Goal: Task Accomplishment & Management: Use online tool/utility

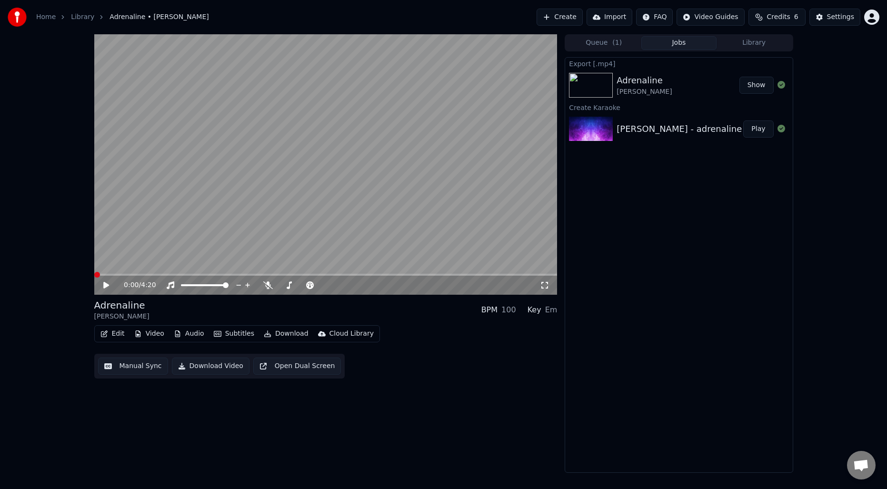
click at [573, 23] on button "Create" at bounding box center [560, 17] width 46 height 17
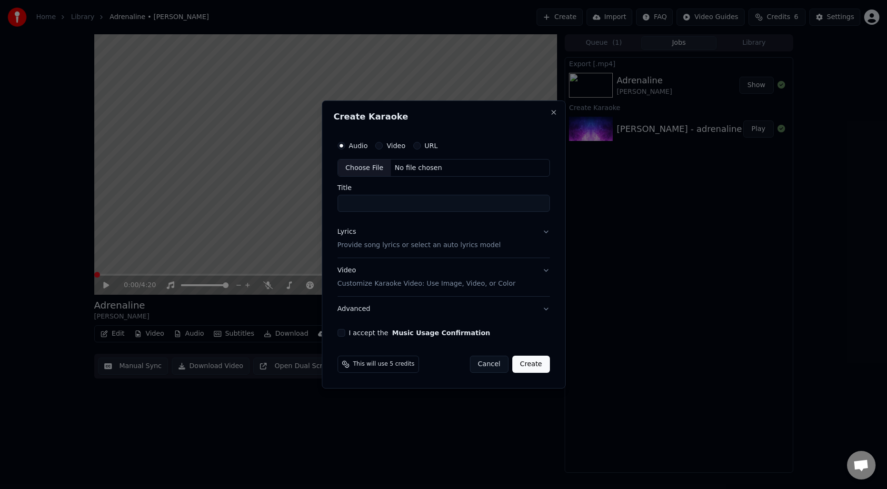
click at [365, 167] on div "Choose File" at bounding box center [364, 168] width 53 height 17
type input "**********"
click at [489, 369] on button "Cancel" at bounding box center [491, 364] width 39 height 17
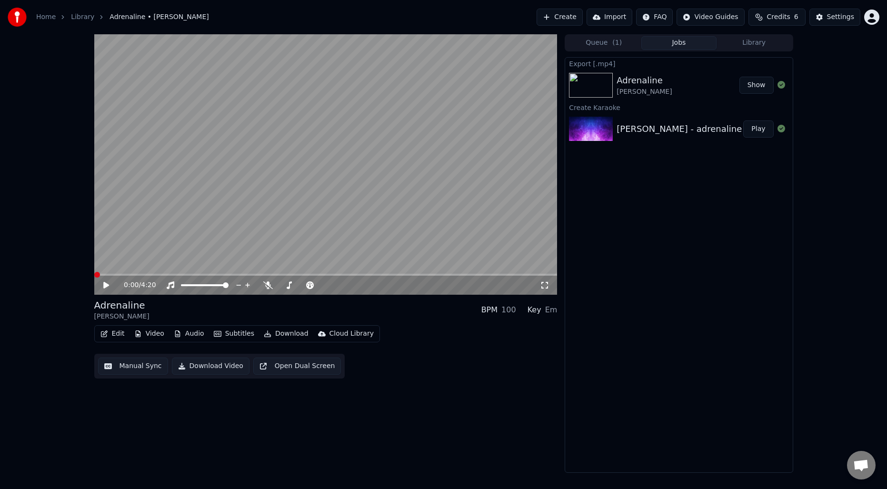
click at [667, 235] on div "Export [.mp4] Adrenaline [PERSON_NAME] Show Create Karaoke [PERSON_NAME] - adre…" at bounding box center [679, 265] width 228 height 416
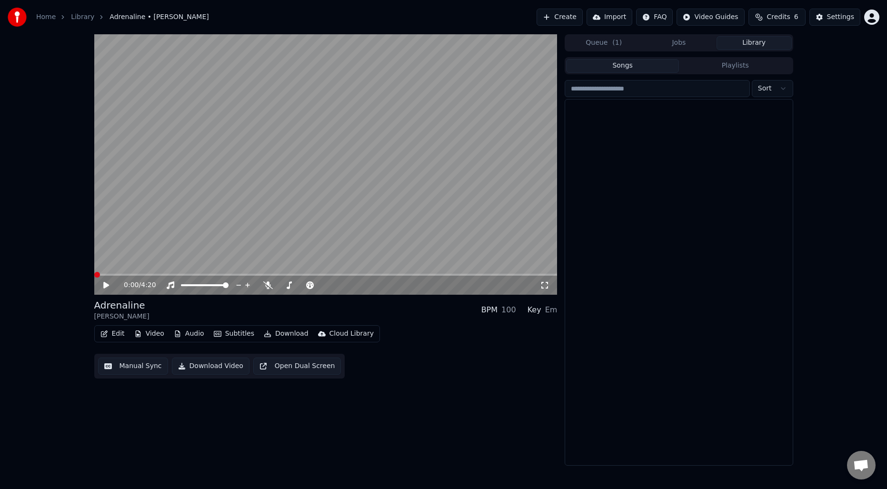
click at [753, 47] on button "Library" at bounding box center [754, 43] width 75 height 14
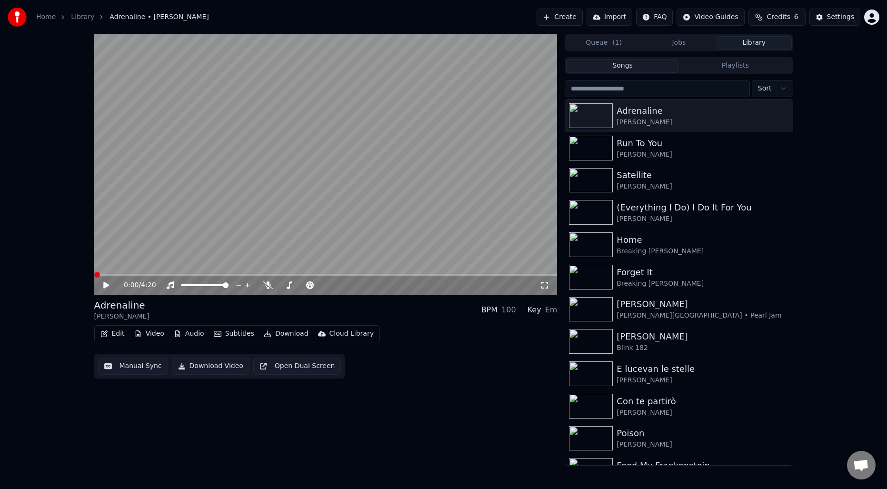
click at [670, 91] on input "search" at bounding box center [657, 88] width 185 height 17
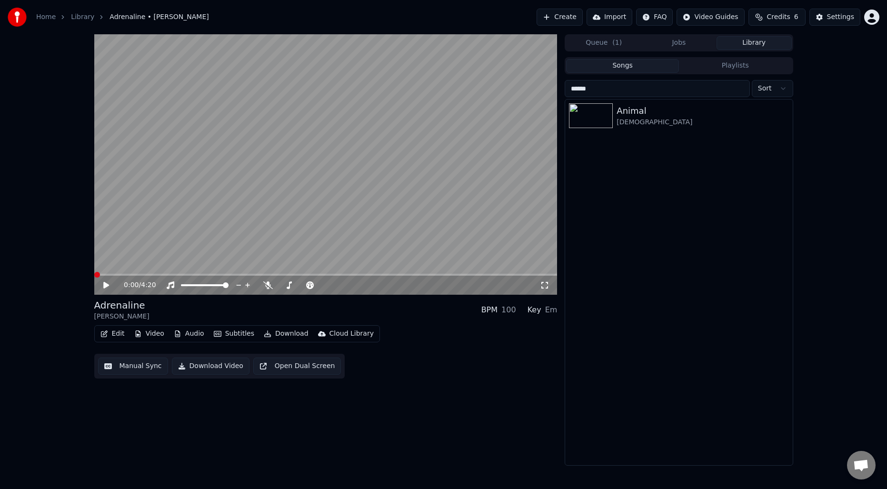
type input "******"
click at [626, 113] on div "Animal" at bounding box center [698, 110] width 162 height 13
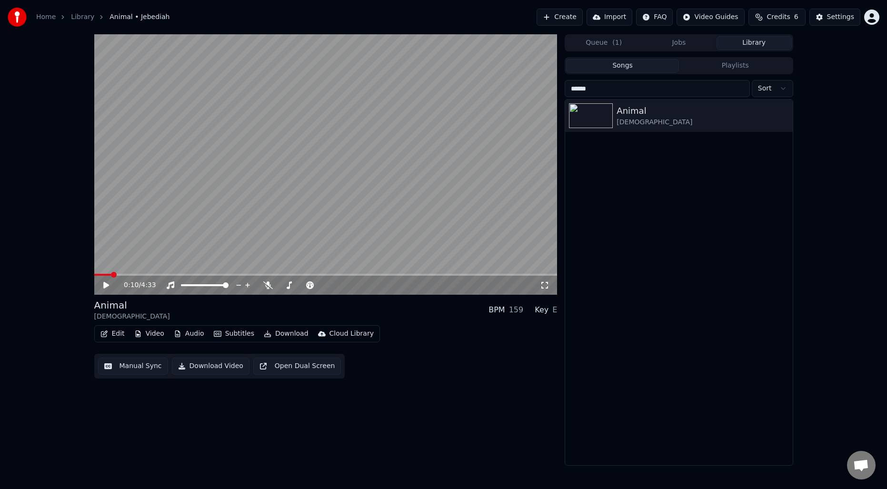
click at [221, 428] on div "0:10 / 4:33 Animal Jebediah BPM 159 Key E Edit Video Audio Subtitles Download C…" at bounding box center [325, 250] width 463 height 432
click at [397, 431] on div "0:10 / 4:33 Animal Jebediah BPM 159 Key E Edit Video Audio Subtitles Download C…" at bounding box center [325, 250] width 463 height 432
click at [708, 121] on div "[DEMOGRAPHIC_DATA]" at bounding box center [698, 123] width 162 height 10
click at [784, 113] on icon "button" at bounding box center [785, 115] width 2 height 7
click at [459, 372] on div "Edit Video Audio Subtitles Download Cloud Library Manual Sync Download Video Op…" at bounding box center [325, 351] width 463 height 53
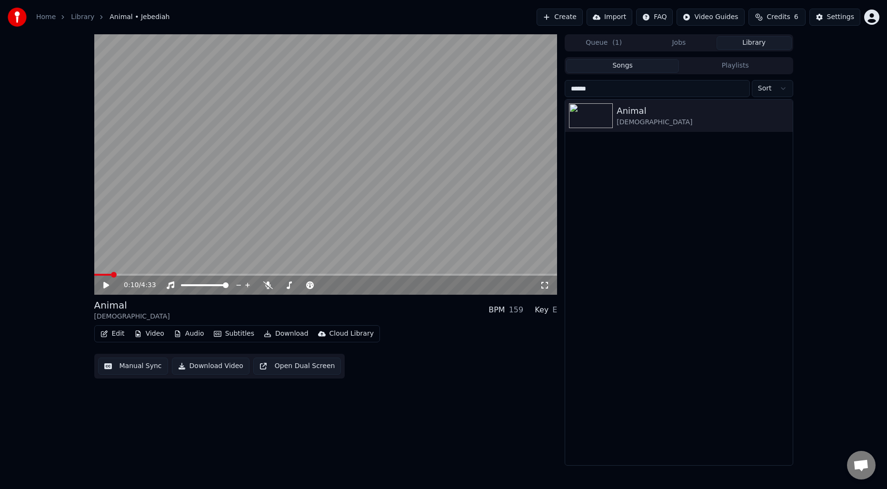
click at [290, 336] on button "Download" at bounding box center [286, 333] width 52 height 13
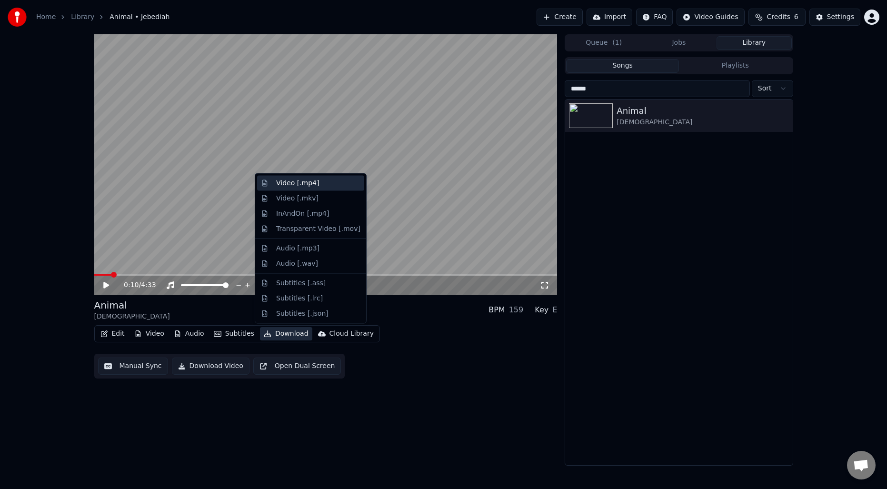
click at [305, 186] on div "Video [.mp4]" at bounding box center [297, 184] width 43 height 10
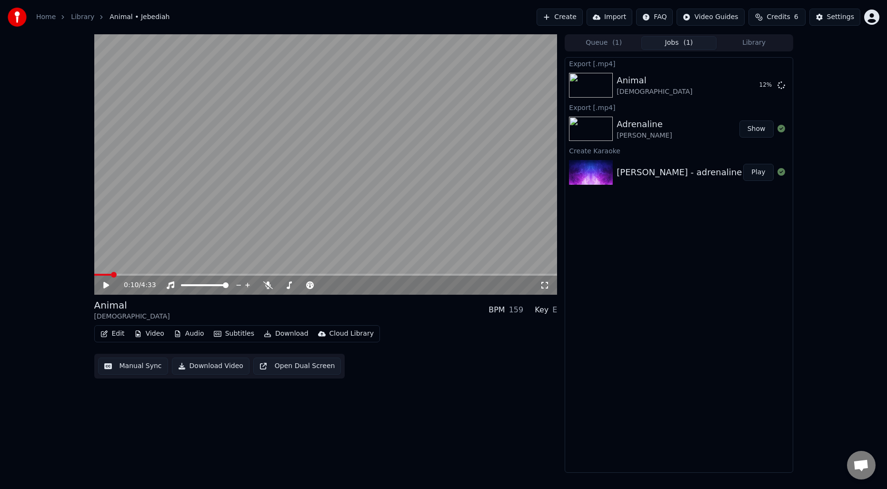
click at [111, 276] on span at bounding box center [114, 275] width 6 height 6
click at [94, 275] on span at bounding box center [97, 275] width 6 height 6
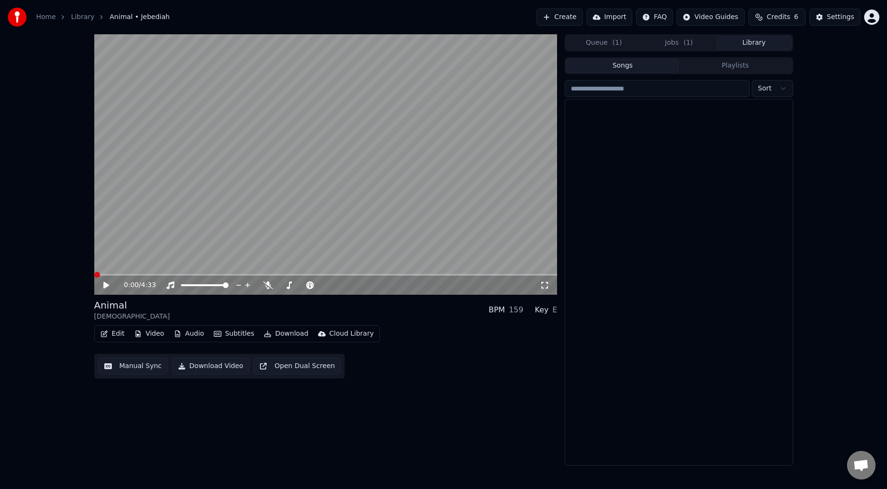
click at [753, 40] on button "Library" at bounding box center [754, 43] width 75 height 14
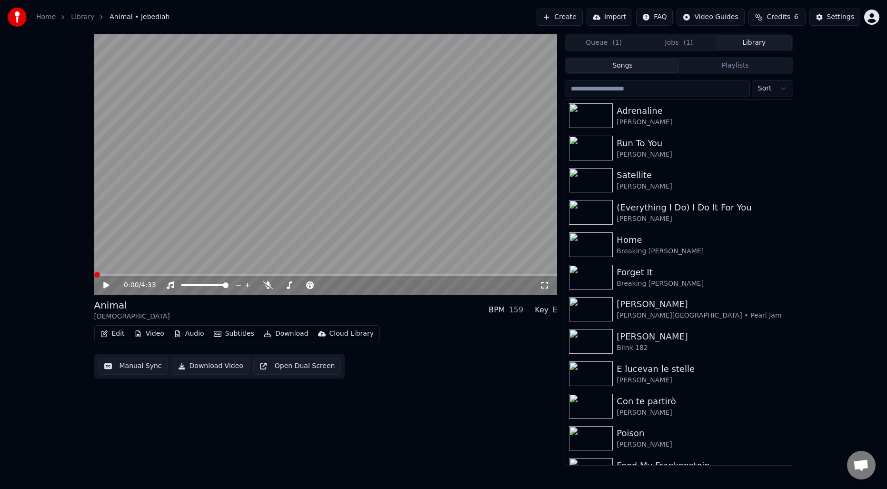
click at [656, 90] on input "search" at bounding box center [657, 88] width 185 height 17
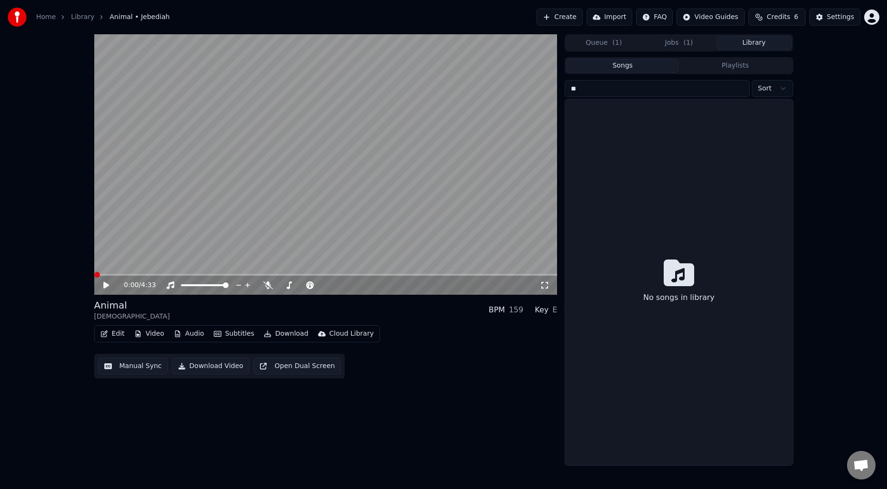
type input "*"
type input "****"
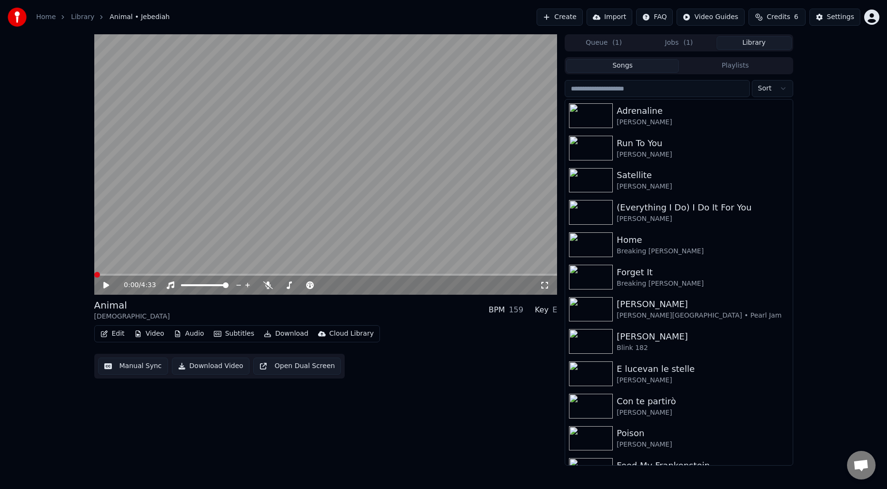
click at [280, 446] on div "0:00 / 4:33 Animal Jebediah BPM 159 Key E Edit Video Audio Subtitles Download C…" at bounding box center [325, 250] width 463 height 432
click at [294, 441] on div "0:00 / 4:33 Animal Jebediah BPM 159 Key E Edit Video Audio Subtitles Download C…" at bounding box center [325, 250] width 463 height 432
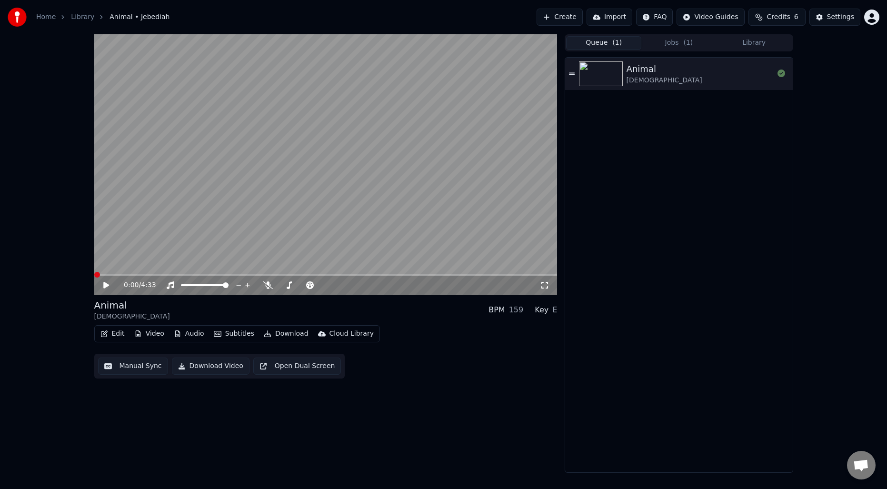
click at [617, 37] on button "Queue ( 1 )" at bounding box center [603, 43] width 75 height 14
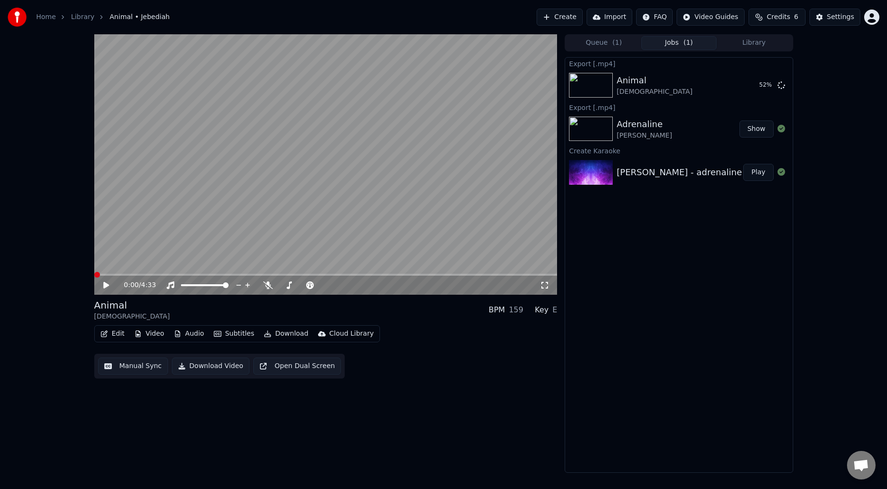
click at [679, 47] on button "Jobs ( 1 )" at bounding box center [679, 43] width 75 height 14
click at [385, 403] on div "0:00 / 4:33 Animal Jebediah BPM 159 Key E Edit Video Audio Subtitles Download C…" at bounding box center [325, 253] width 463 height 439
click at [563, 16] on button "Create" at bounding box center [560, 17] width 46 height 17
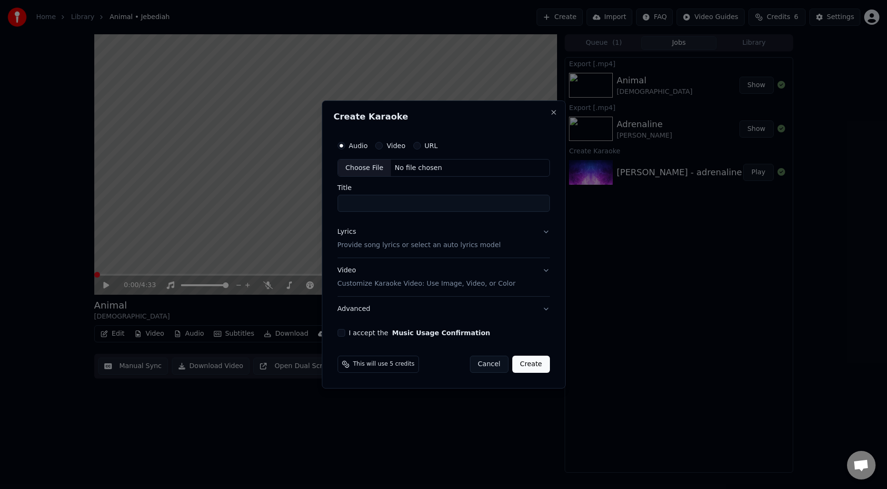
click at [366, 163] on div "Choose File" at bounding box center [364, 168] width 53 height 17
type input "**********"
click at [396, 249] on p "Provide song lyrics or select an auto lyrics model" at bounding box center [417, 246] width 163 height 10
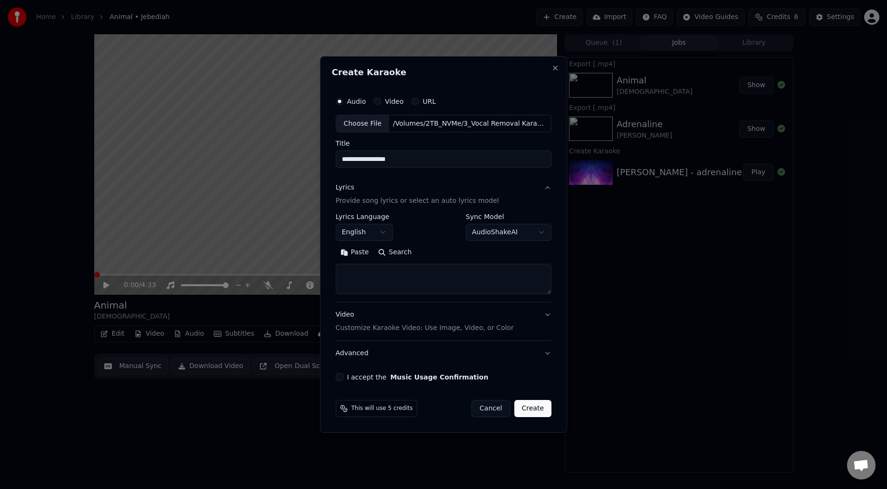
click at [393, 259] on button "Search" at bounding box center [395, 252] width 43 height 15
type textarea "**********"
click at [401, 372] on div "**********" at bounding box center [444, 236] width 224 height 297
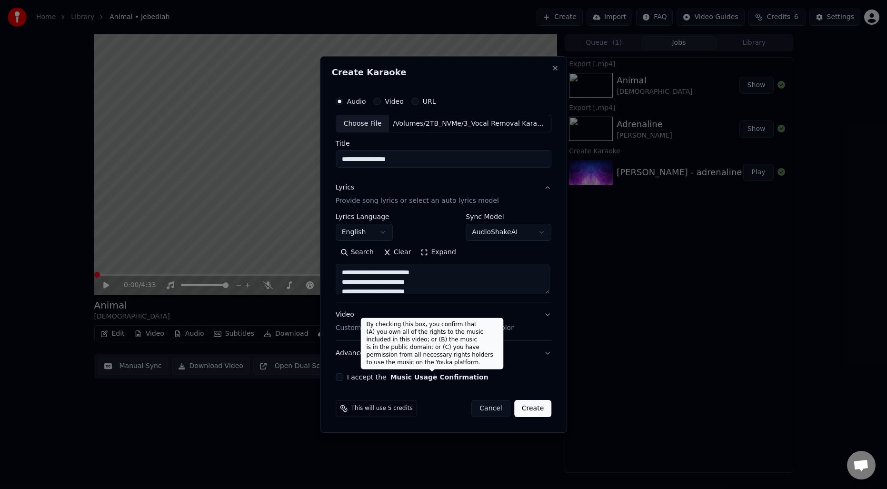
click at [395, 378] on button "Music Usage Confirmation" at bounding box center [440, 377] width 98 height 7
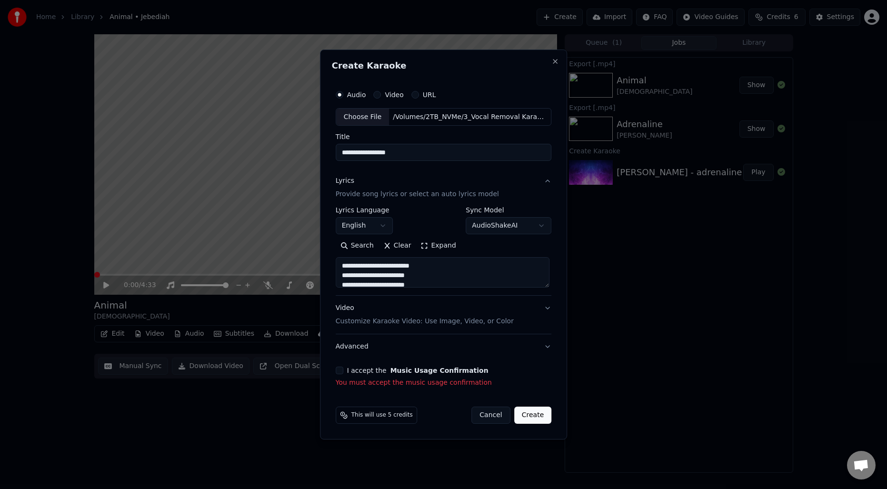
click at [343, 370] on button "I accept the Music Usage Confirmation" at bounding box center [340, 371] width 8 height 8
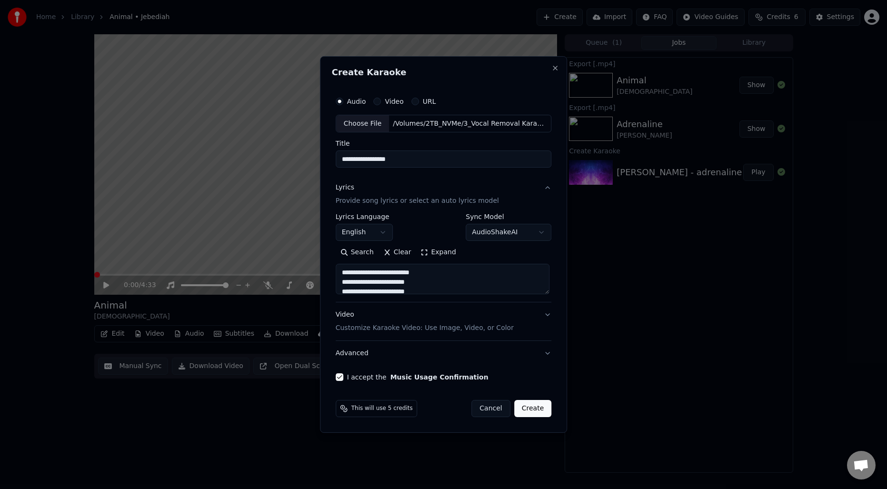
click at [538, 415] on button "Create" at bounding box center [533, 408] width 38 height 17
select select
